Goal: Find specific page/section: Find specific page/section

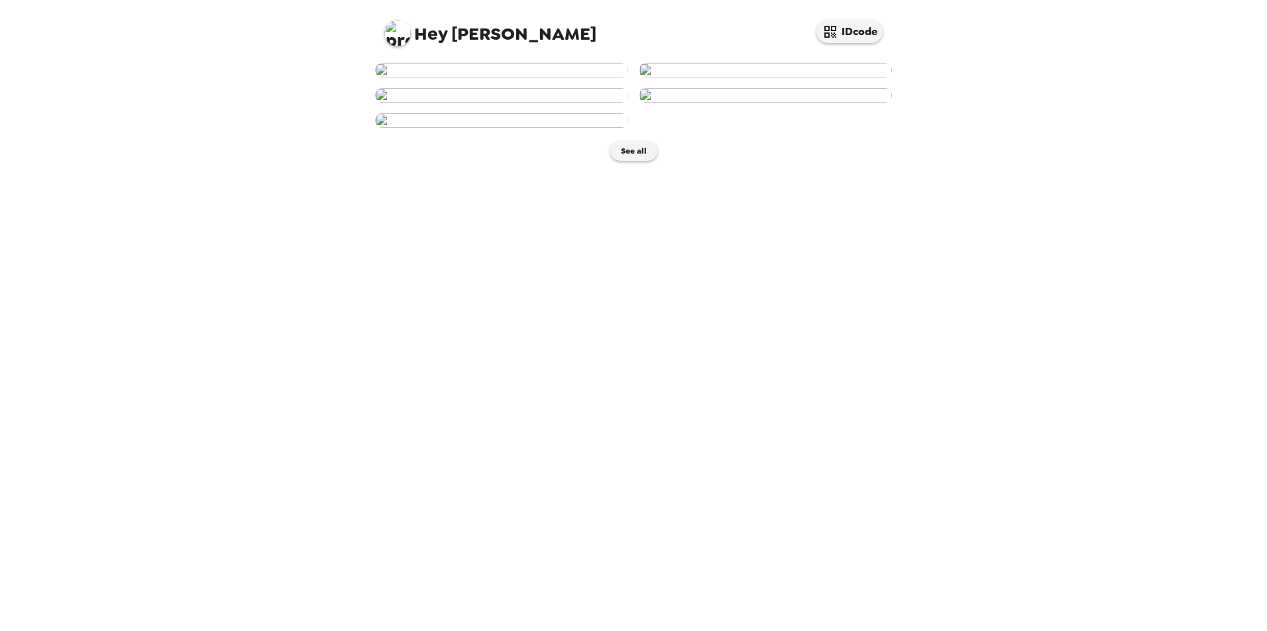
scroll to position [150, 0]
click at [478, 103] on img at bounding box center [501, 95] width 253 height 15
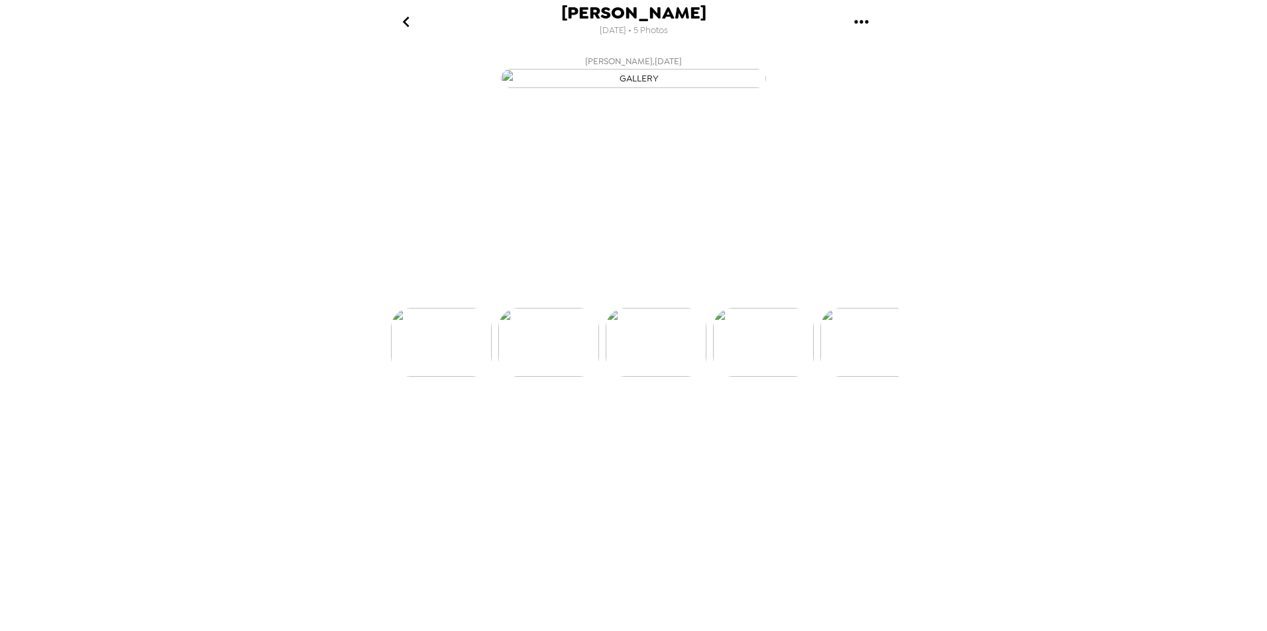
scroll to position [0, 213]
click at [582, 299] on img "button" at bounding box center [572, 284] width 23 height 29
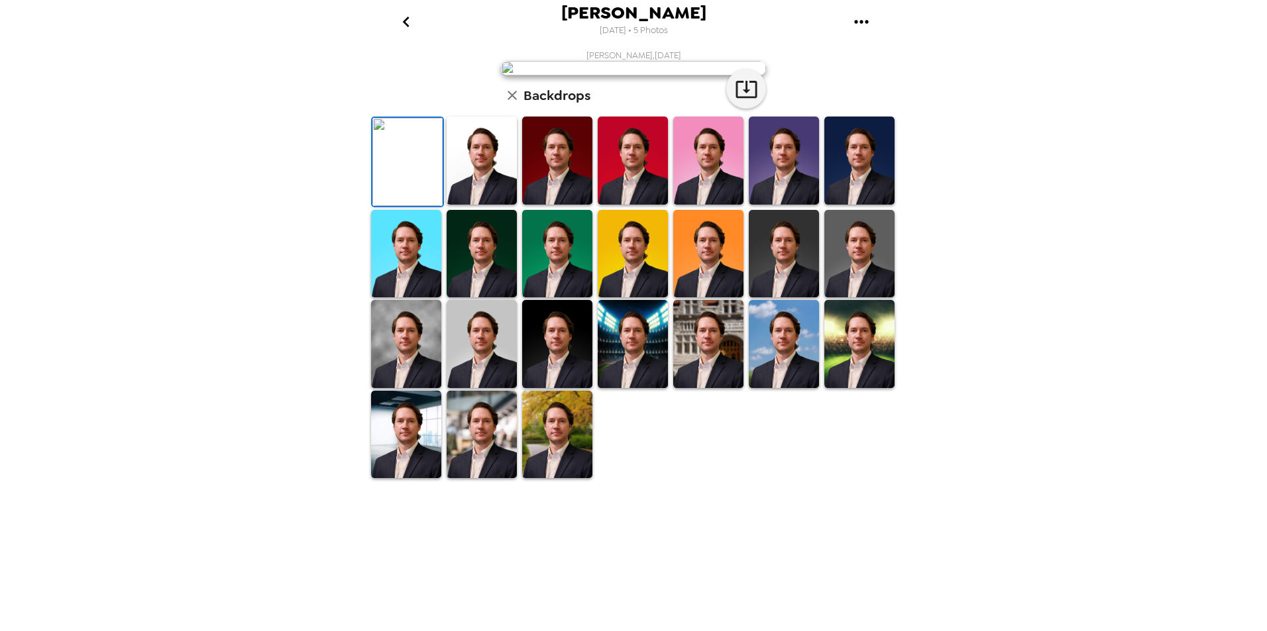
scroll to position [132, 0]
click at [423, 388] on img at bounding box center [406, 344] width 70 height 88
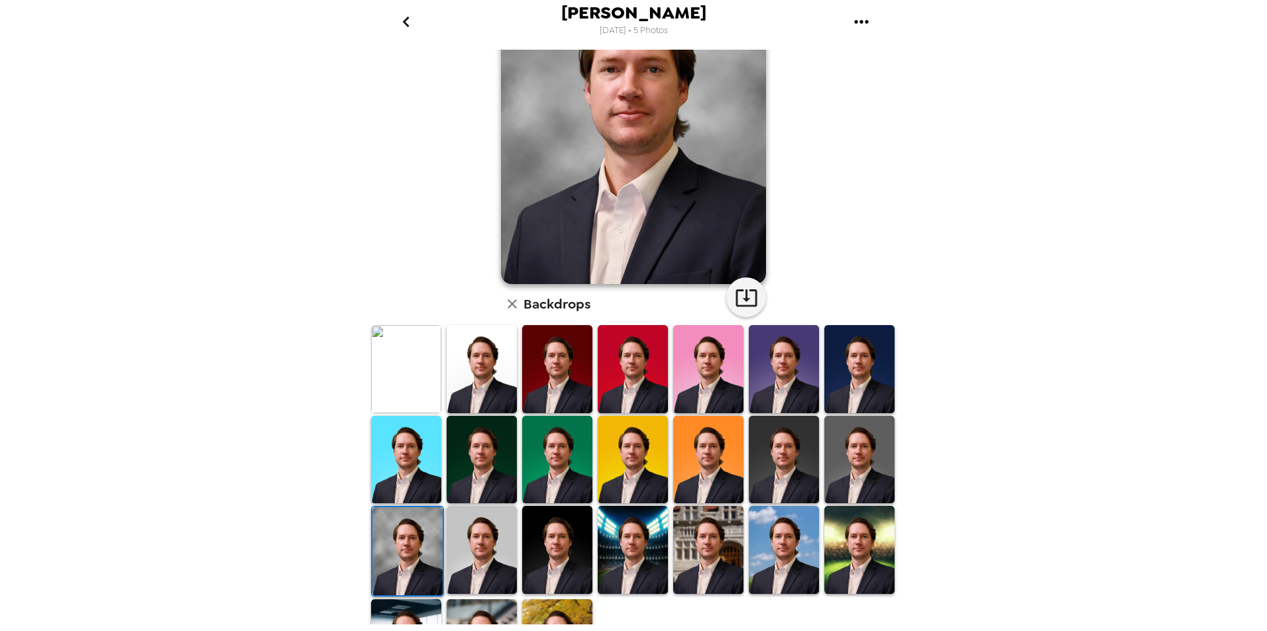
scroll to position [111, 0]
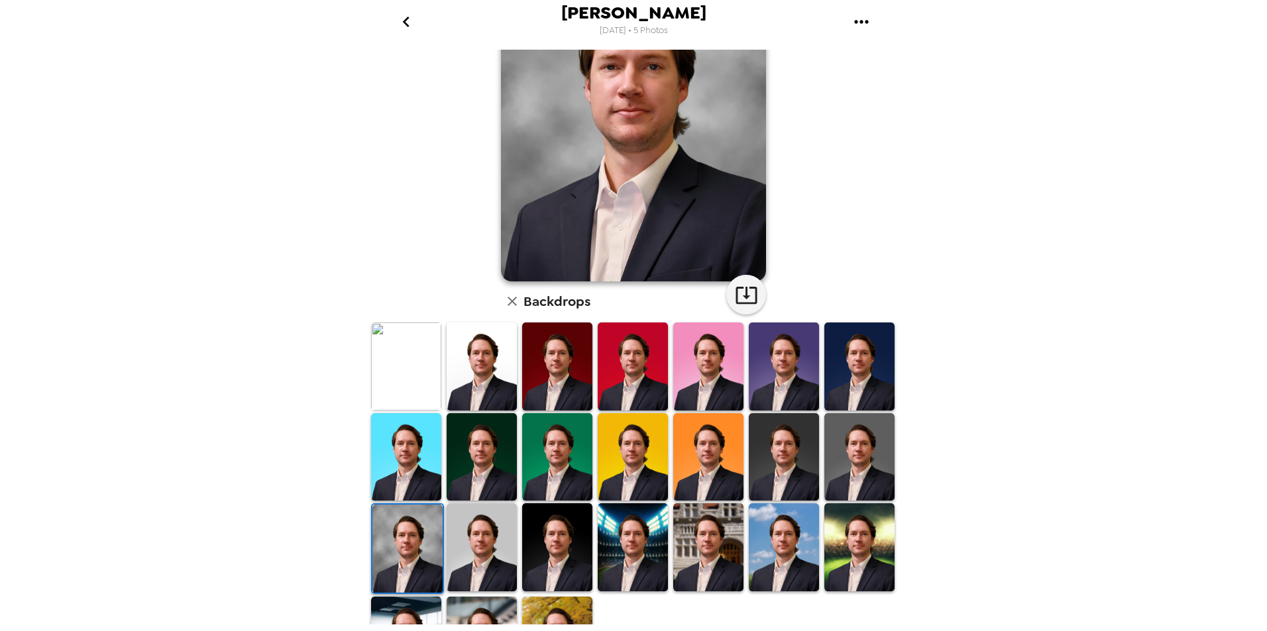
click at [486, 436] on img at bounding box center [481, 547] width 70 height 88
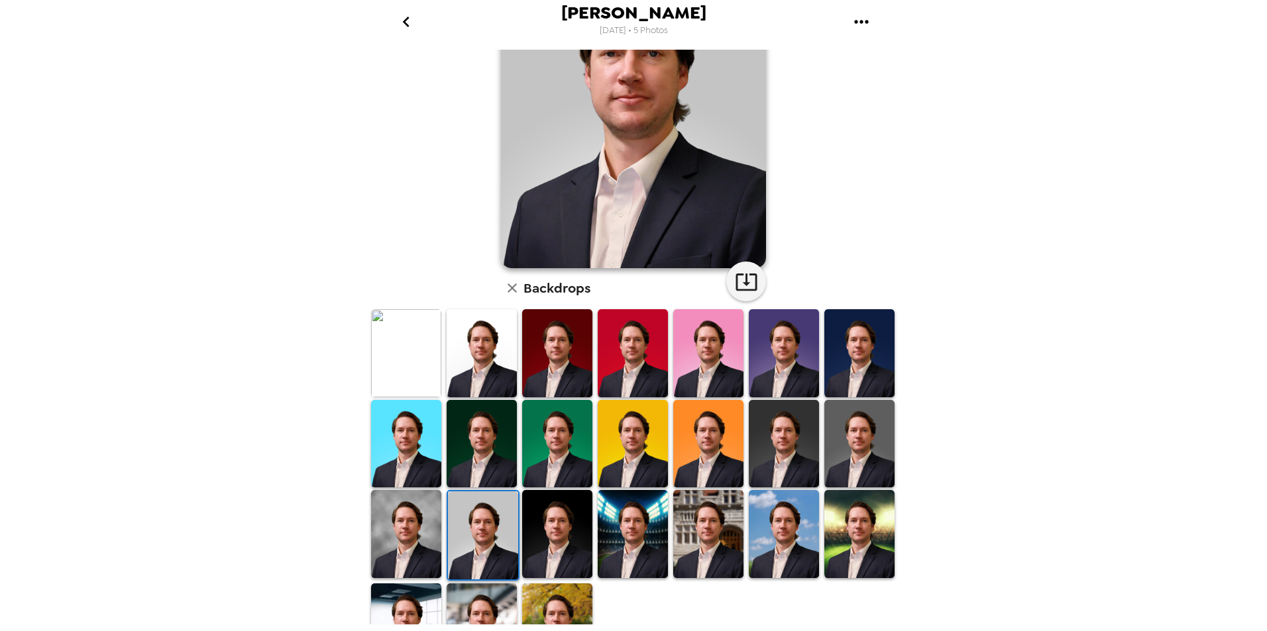
scroll to position [132, 0]
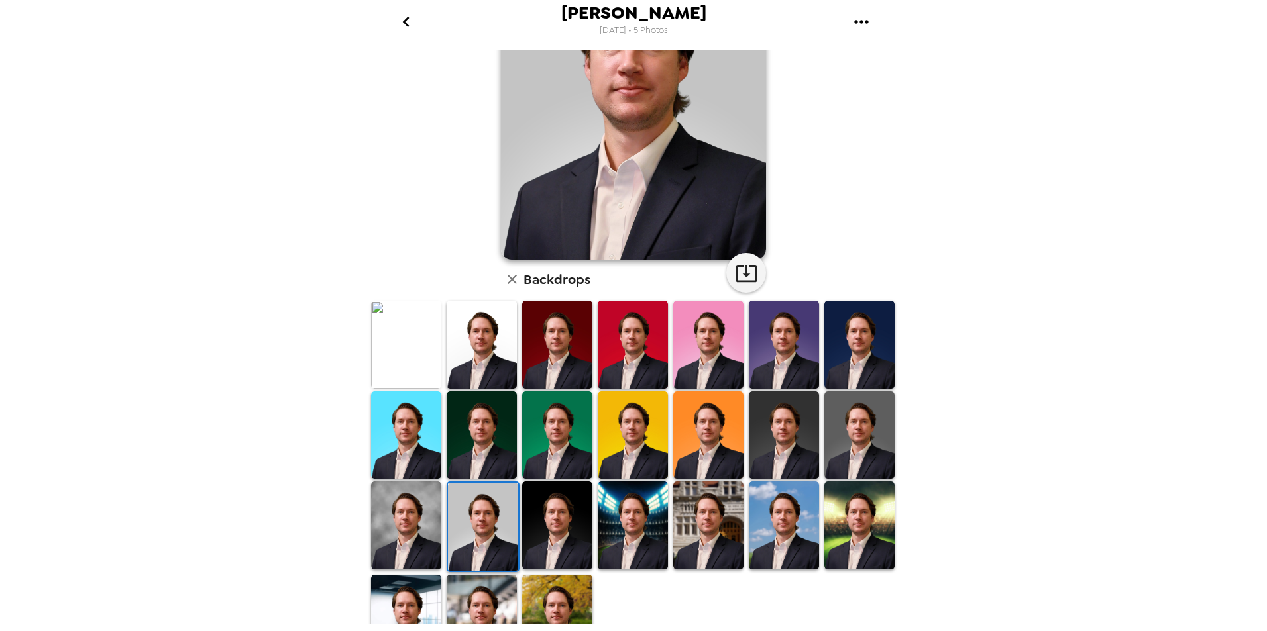
click at [425, 436] on img at bounding box center [406, 526] width 70 height 88
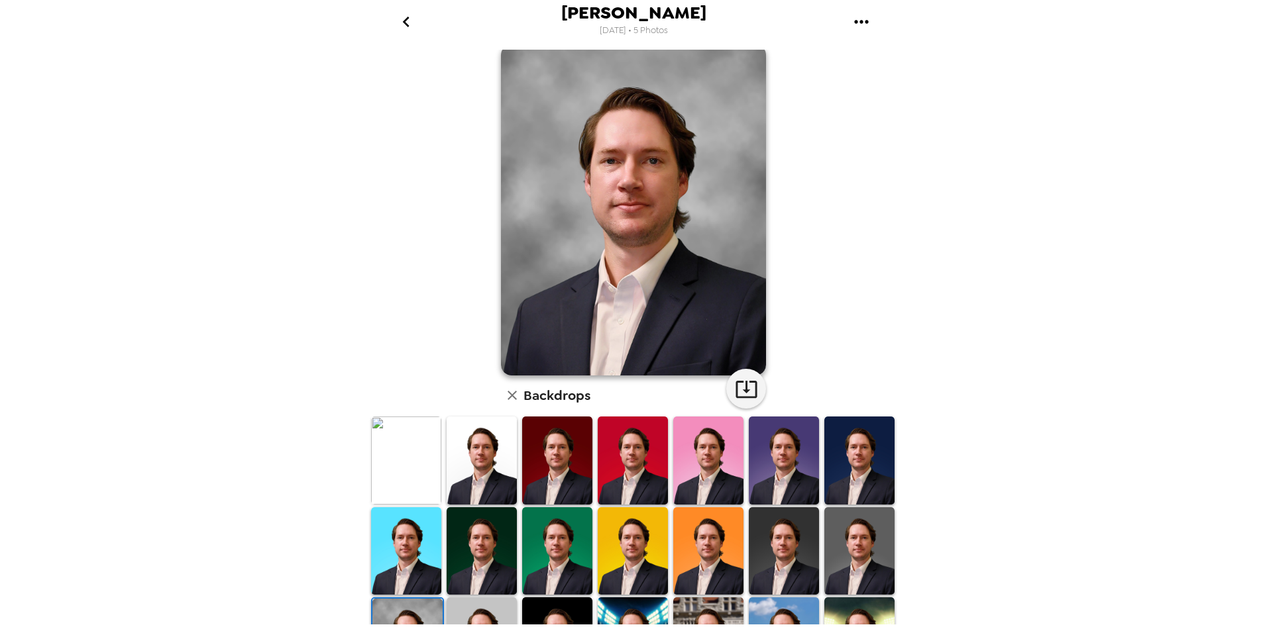
scroll to position [0, 0]
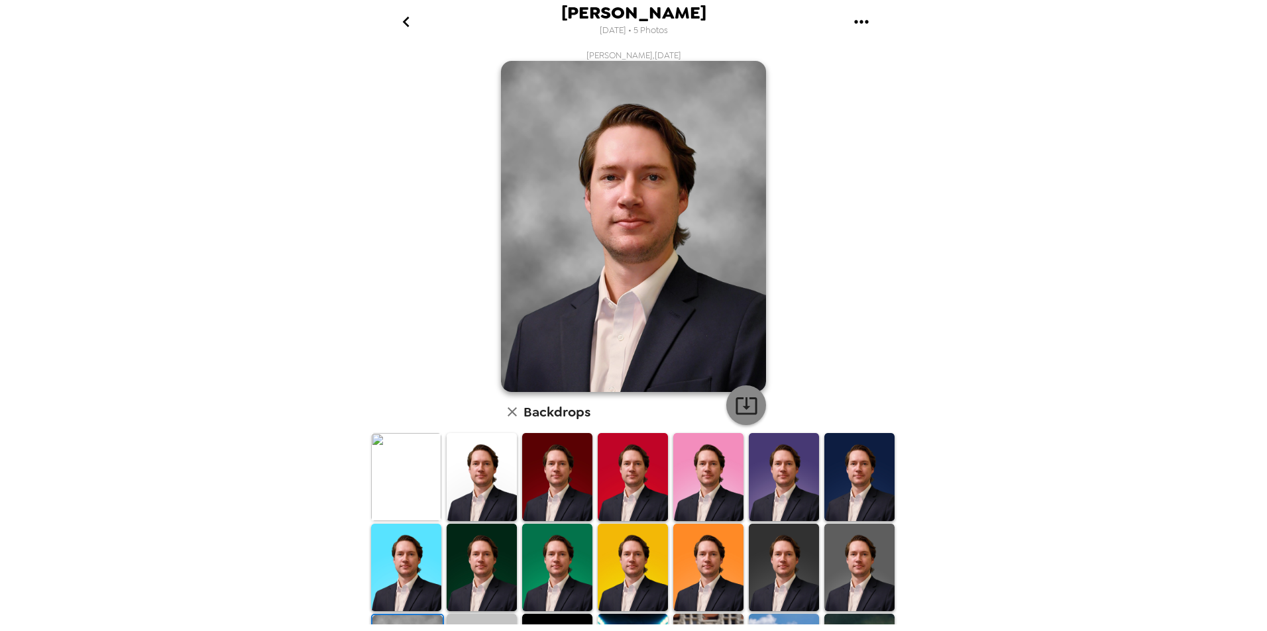
click at [737, 395] on icon "button" at bounding box center [746, 405] width 23 height 23
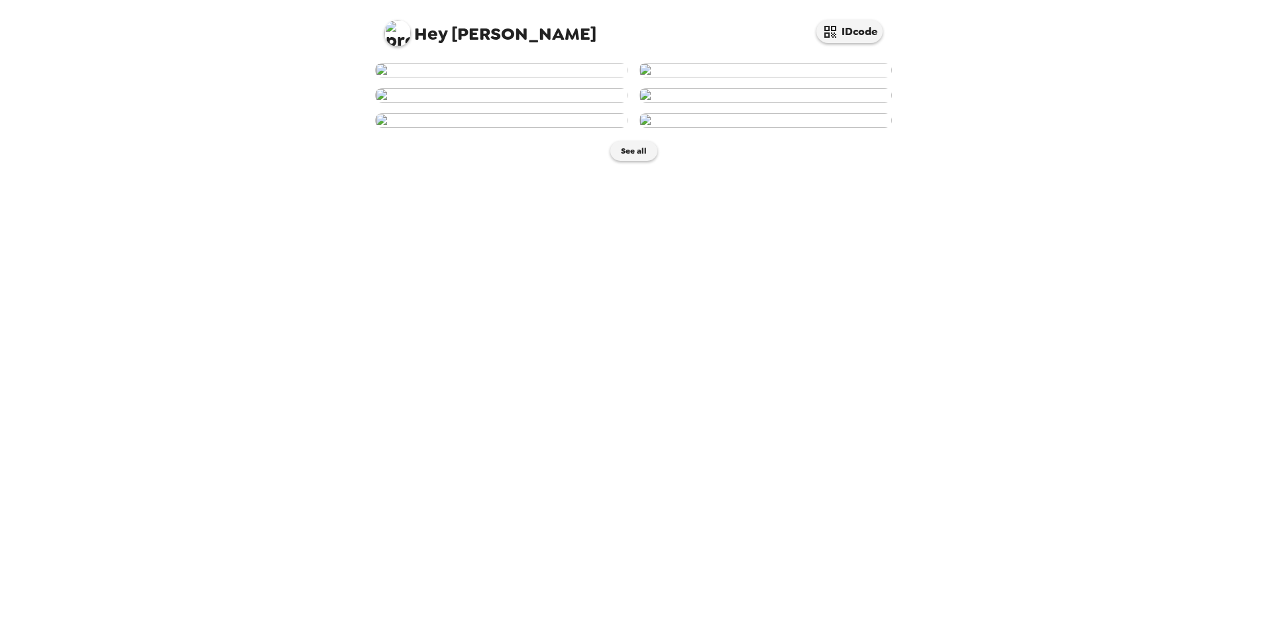
click at [519, 78] on img at bounding box center [501, 70] width 253 height 15
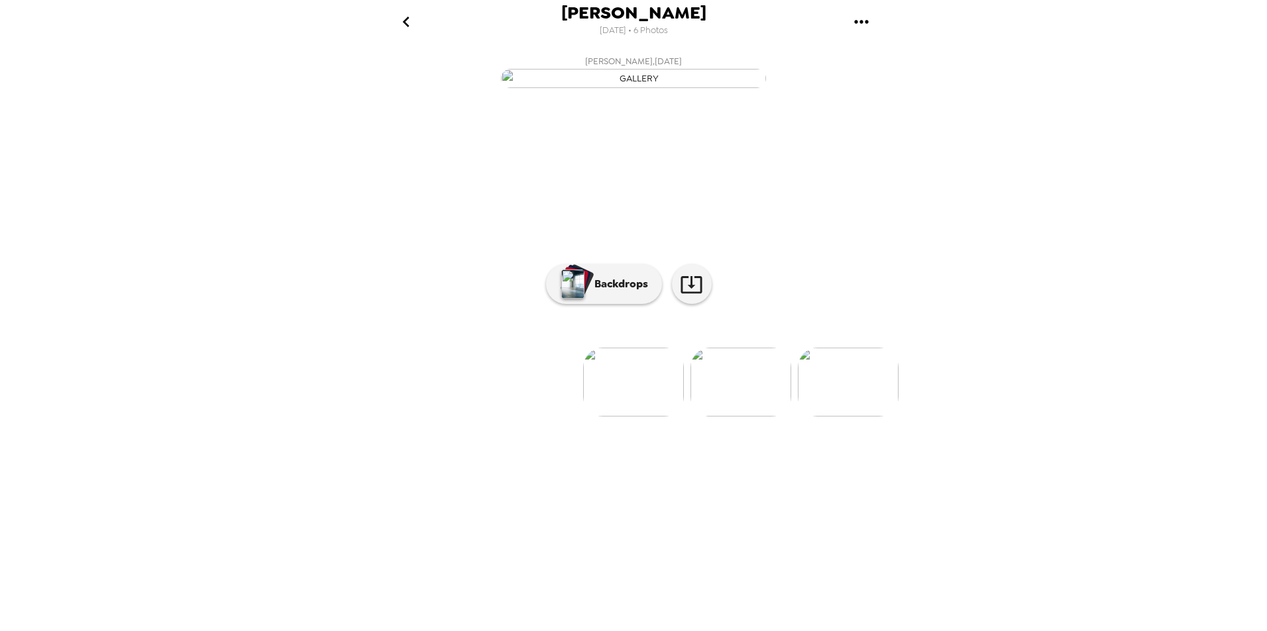
click at [405, 19] on icon "go back" at bounding box center [405, 22] width 7 height 11
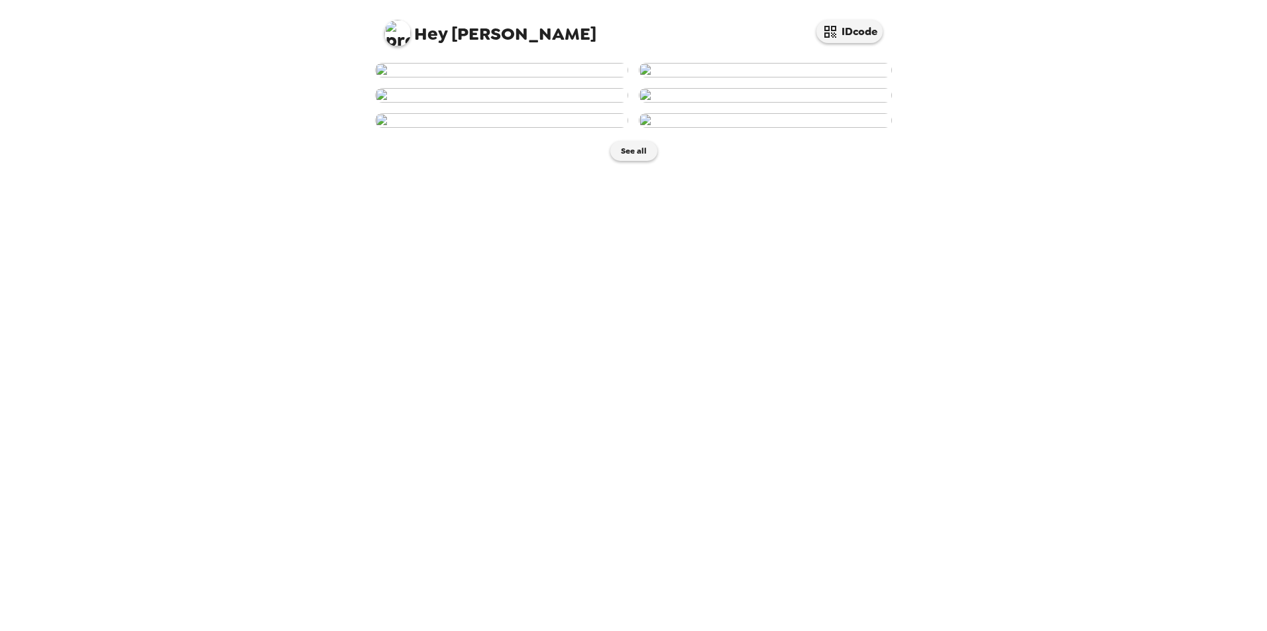
scroll to position [194, 0]
click at [749, 103] on img at bounding box center [765, 95] width 253 height 15
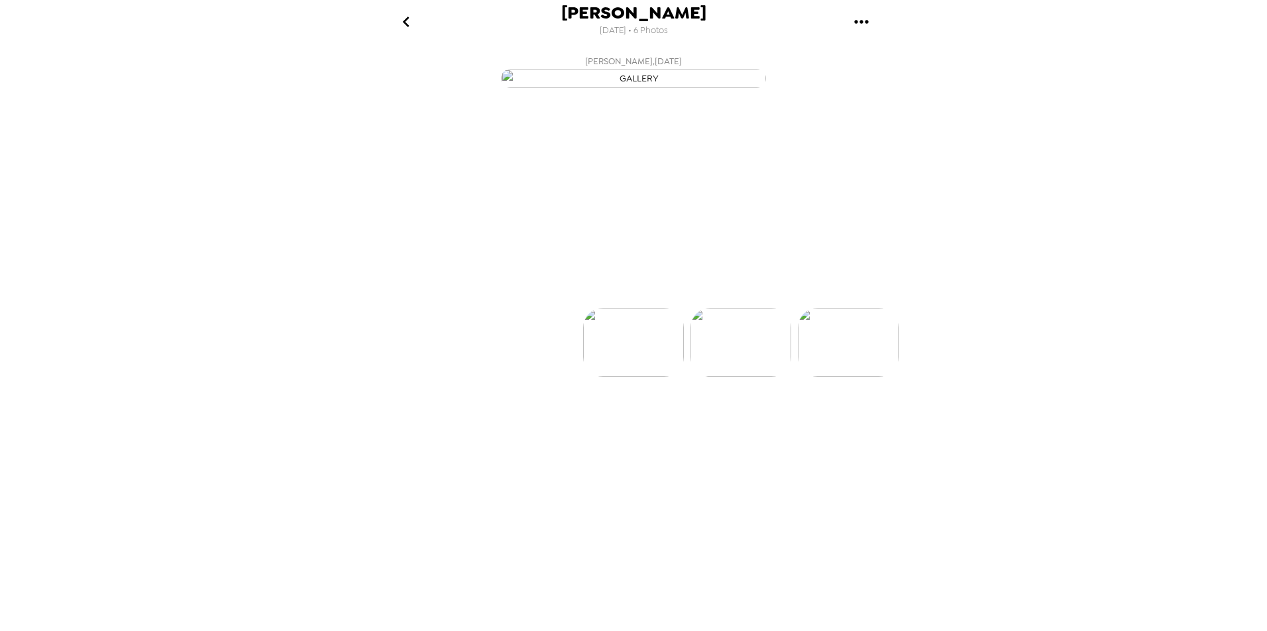
scroll to position [0, 320]
click at [411, 26] on icon "go back" at bounding box center [405, 21] width 21 height 21
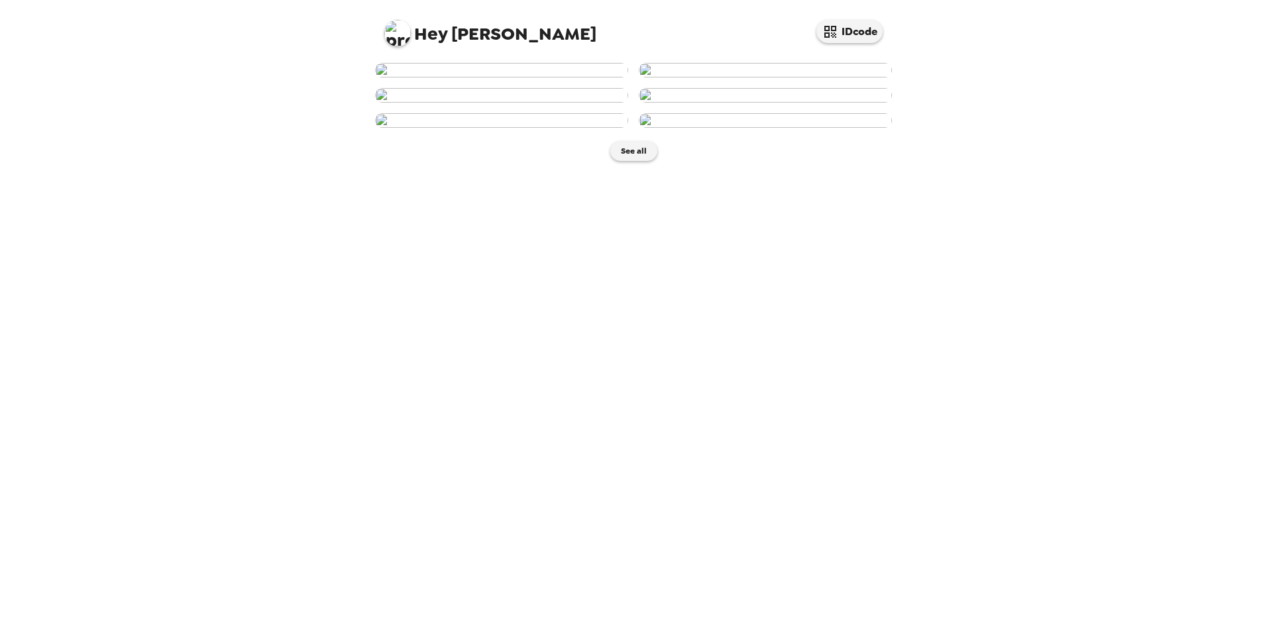
scroll to position [283, 0]
click at [755, 103] on img at bounding box center [765, 95] width 253 height 15
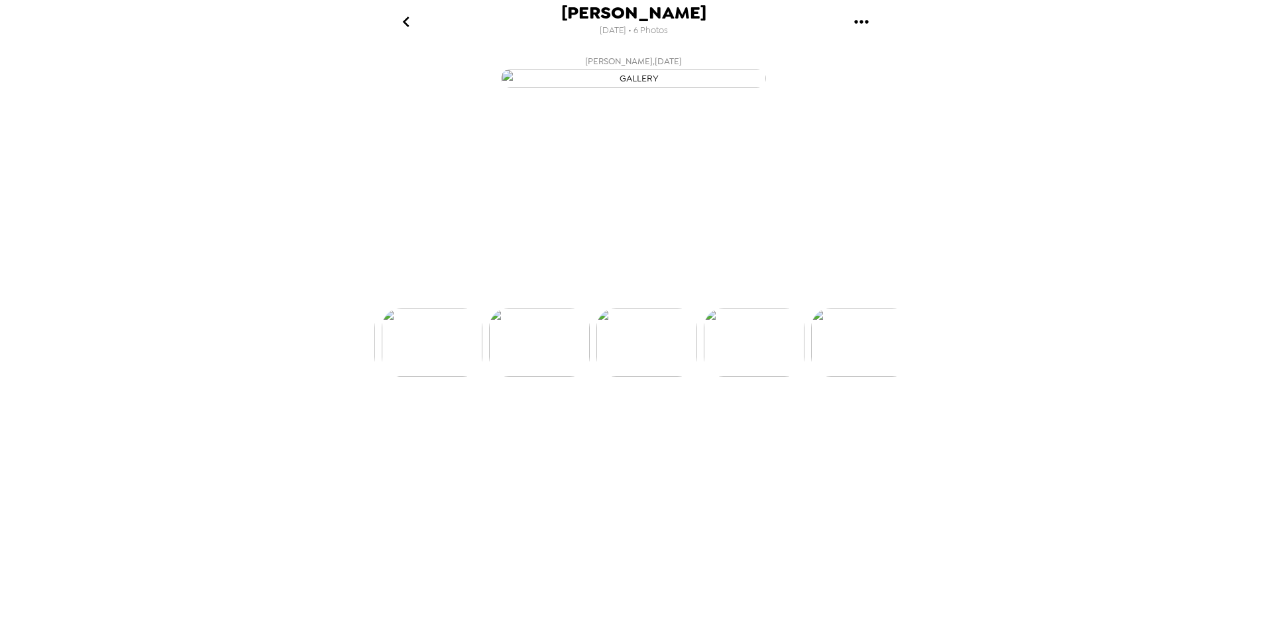
scroll to position [0, 320]
click at [600, 292] on p "Backdrops" at bounding box center [618, 284] width 60 height 16
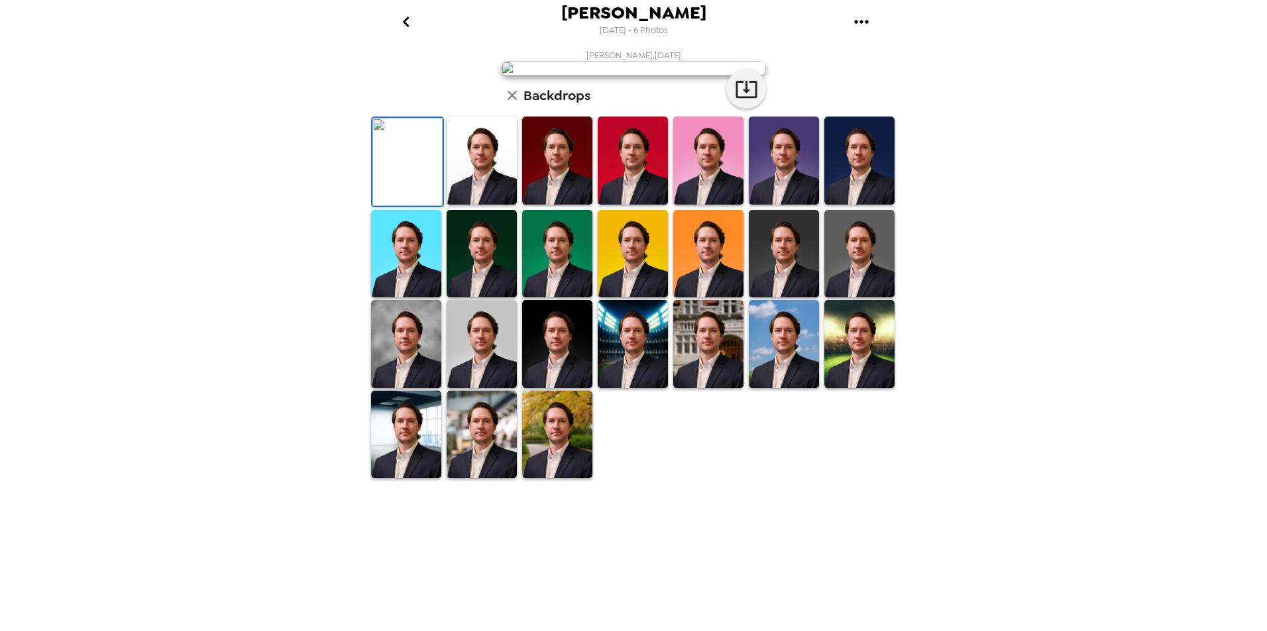
scroll to position [132, 0]
click at [486, 388] on img at bounding box center [481, 344] width 70 height 88
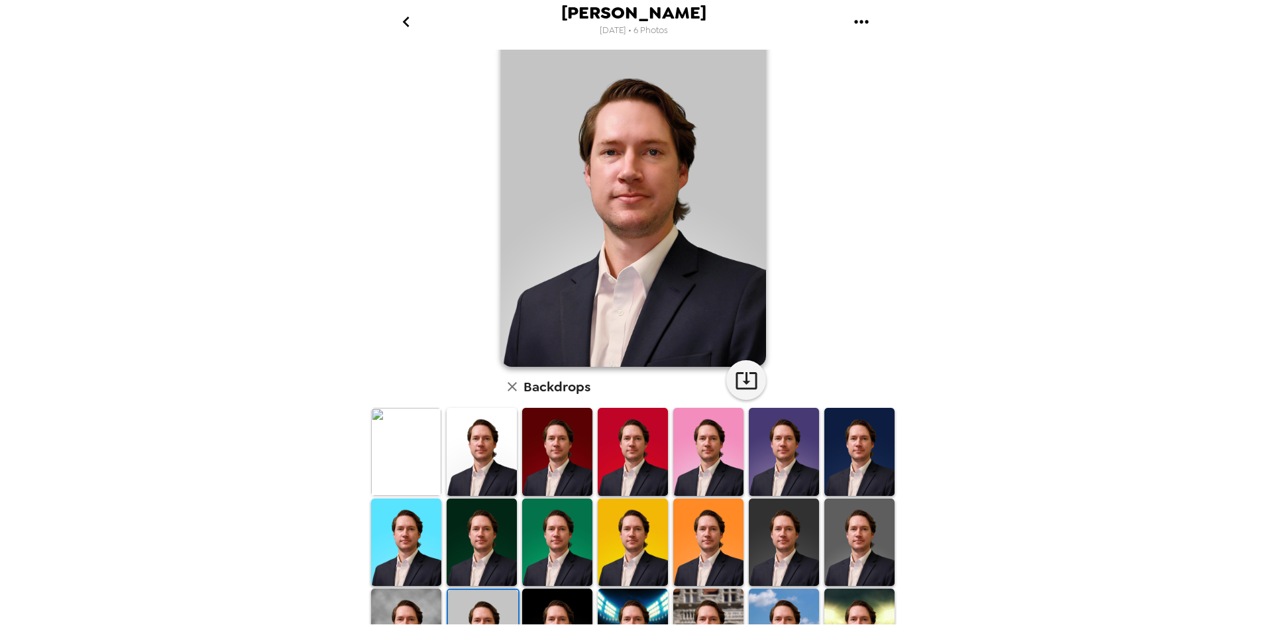
scroll to position [22, 0]
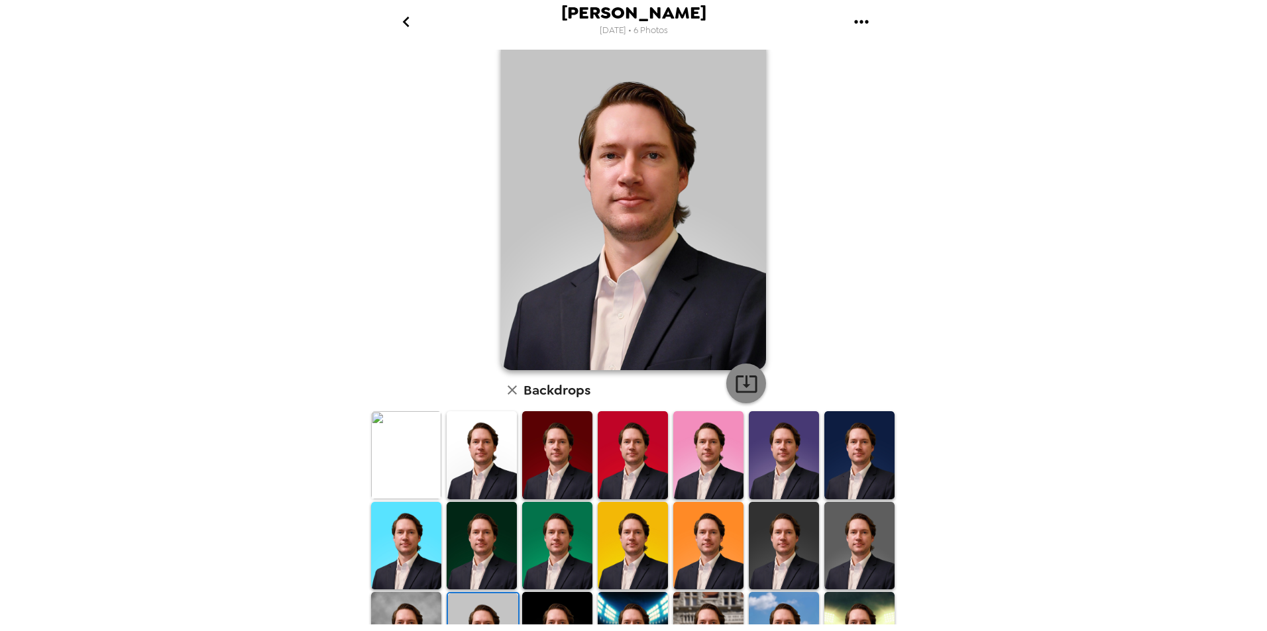
click at [744, 383] on icon "button" at bounding box center [746, 383] width 23 height 23
